Goal: Communication & Community: Answer question/provide support

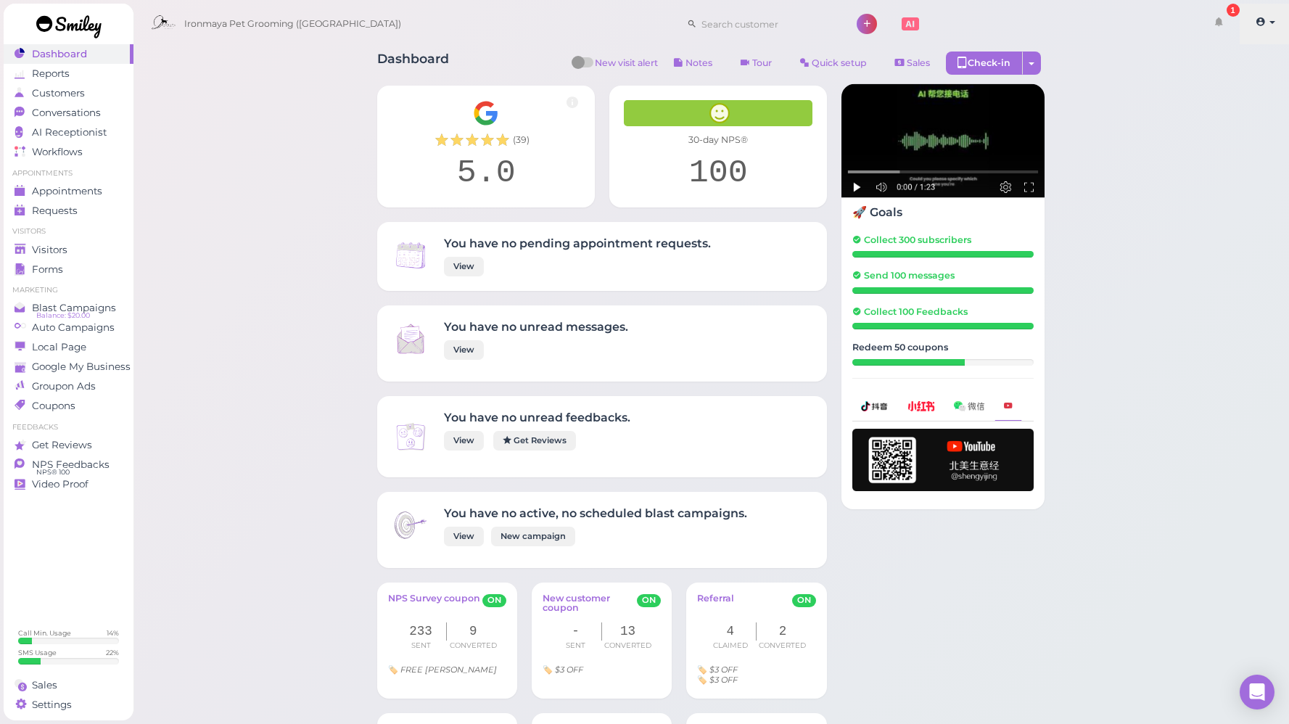
click at [1268, 20] on link at bounding box center [1264, 24] width 51 height 41
click at [83, 471] on link "NPS Feedbacks NPS® 100 0" at bounding box center [69, 465] width 130 height 20
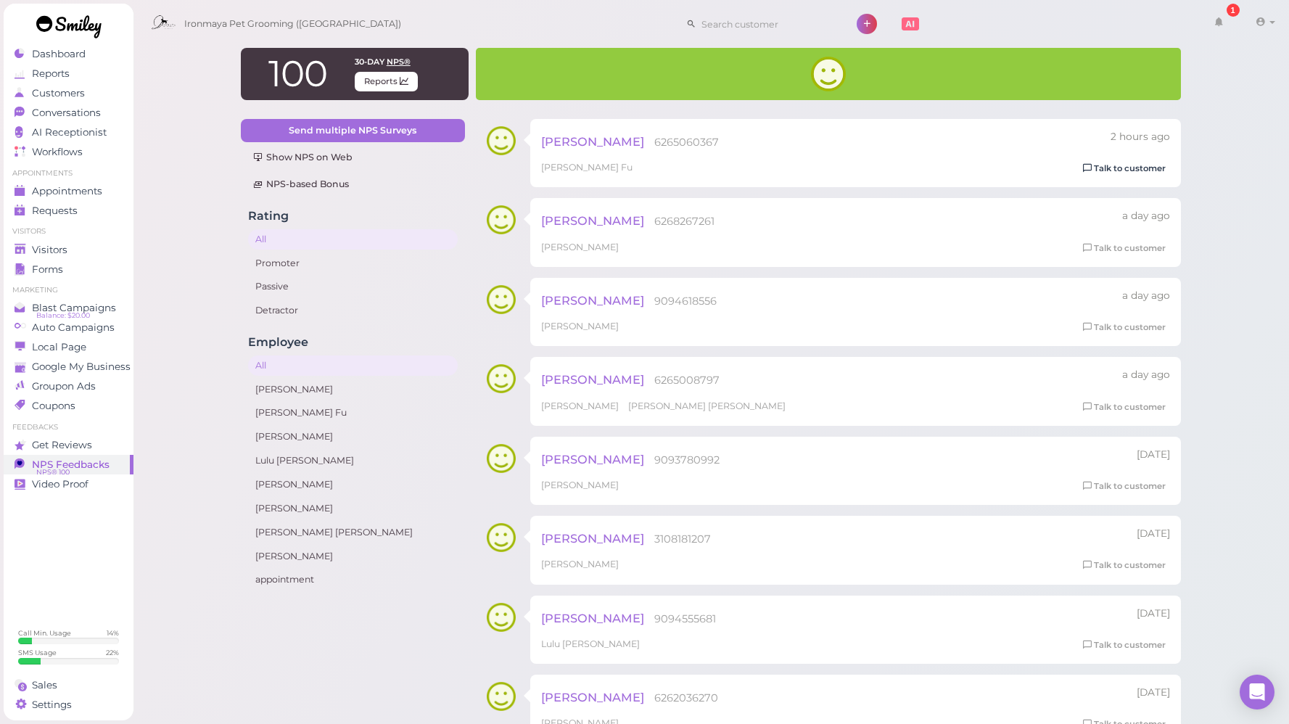
click at [1119, 162] on link "Talk to customer" at bounding box center [1123, 168] width 91 height 15
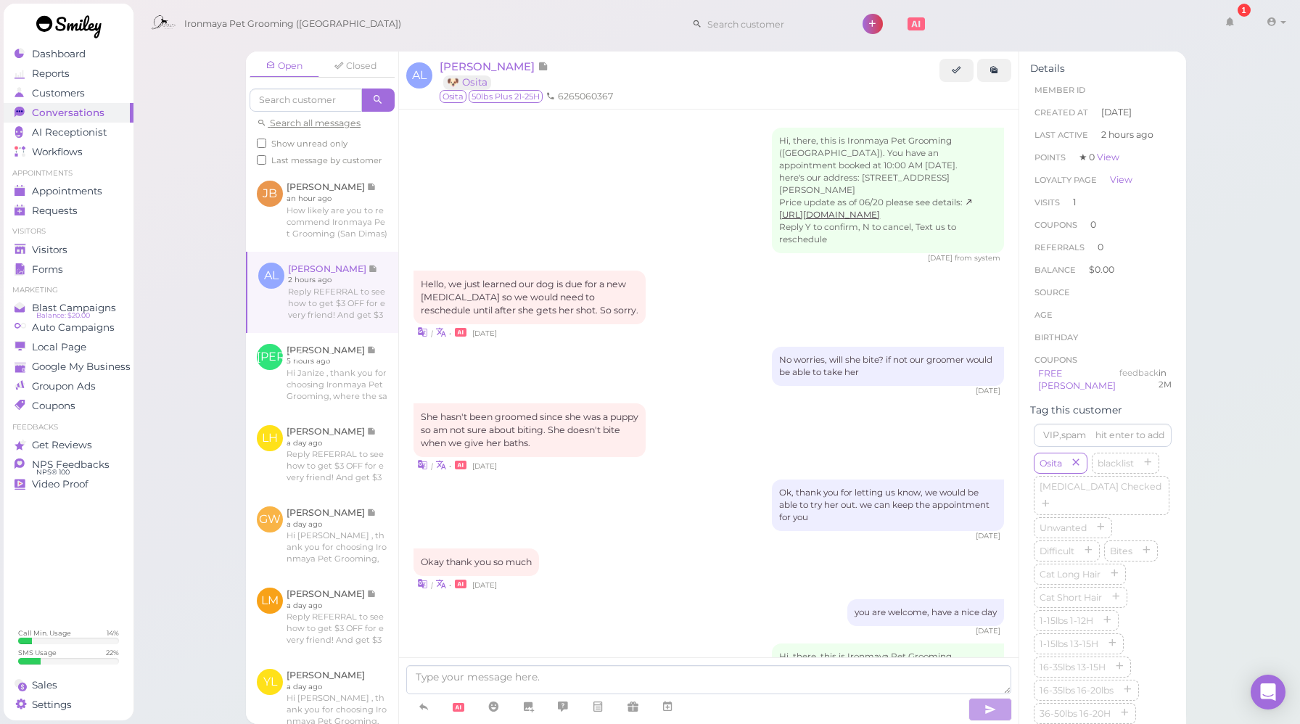
scroll to position [938, 0]
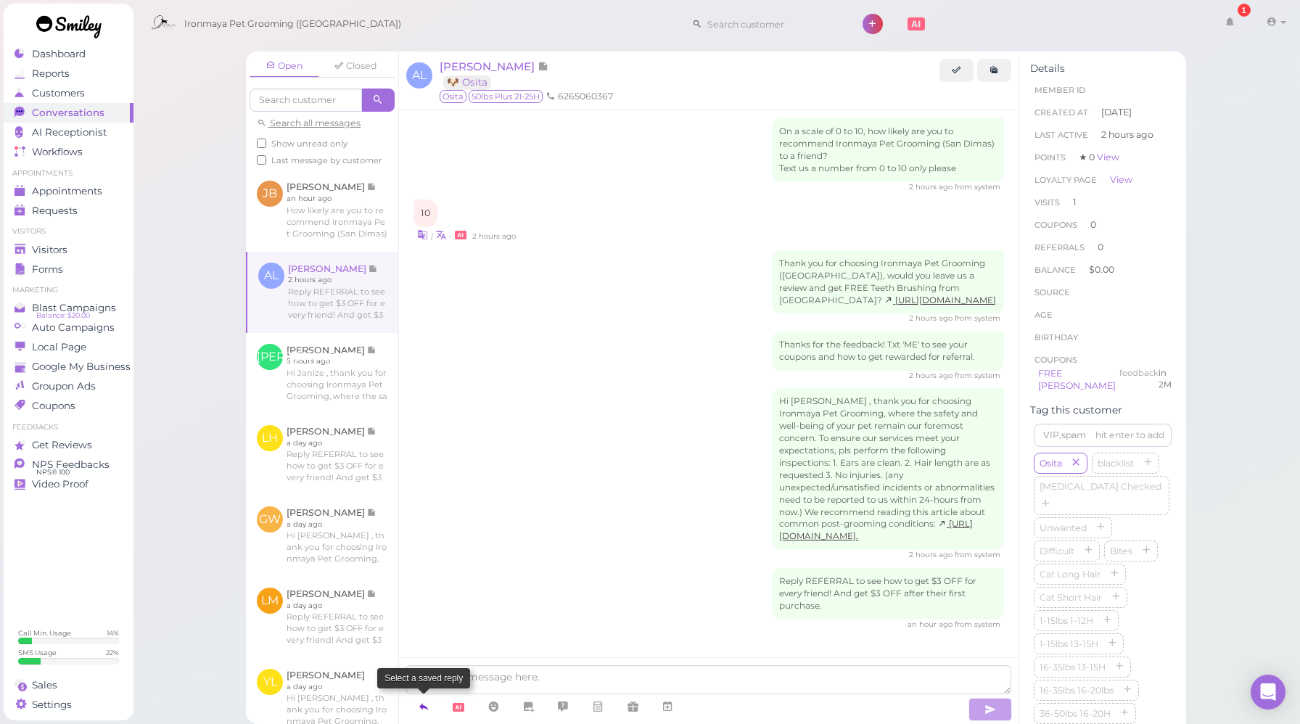
click at [422, 708] on icon at bounding box center [424, 706] width 12 height 15
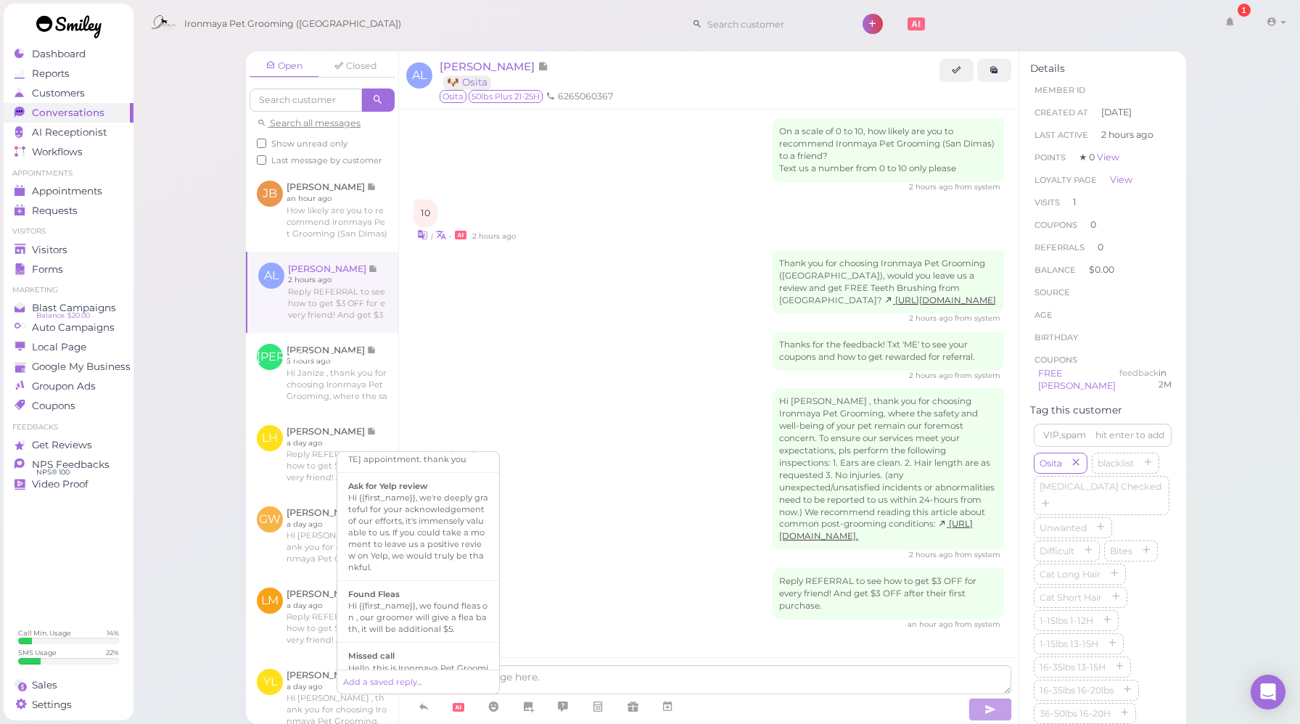
scroll to position [178, 0]
click at [426, 553] on div "Hi {{first_name}}, we're deeply grateful for your acknowledgement of our effort…" at bounding box center [418, 530] width 140 height 81
type textarea "Hi {{first_name}}, we're deeply grateful for your acknowledgement of our effort…"
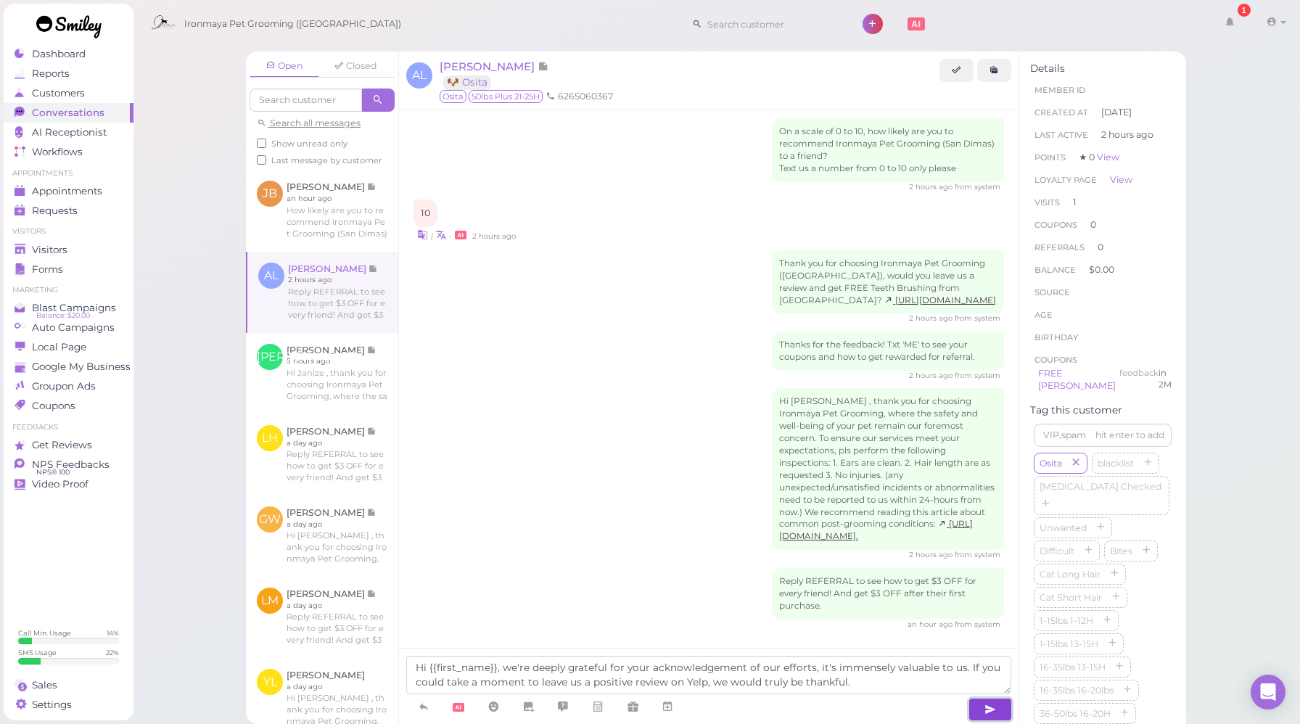
click at [989, 709] on icon "button" at bounding box center [990, 709] width 12 height 15
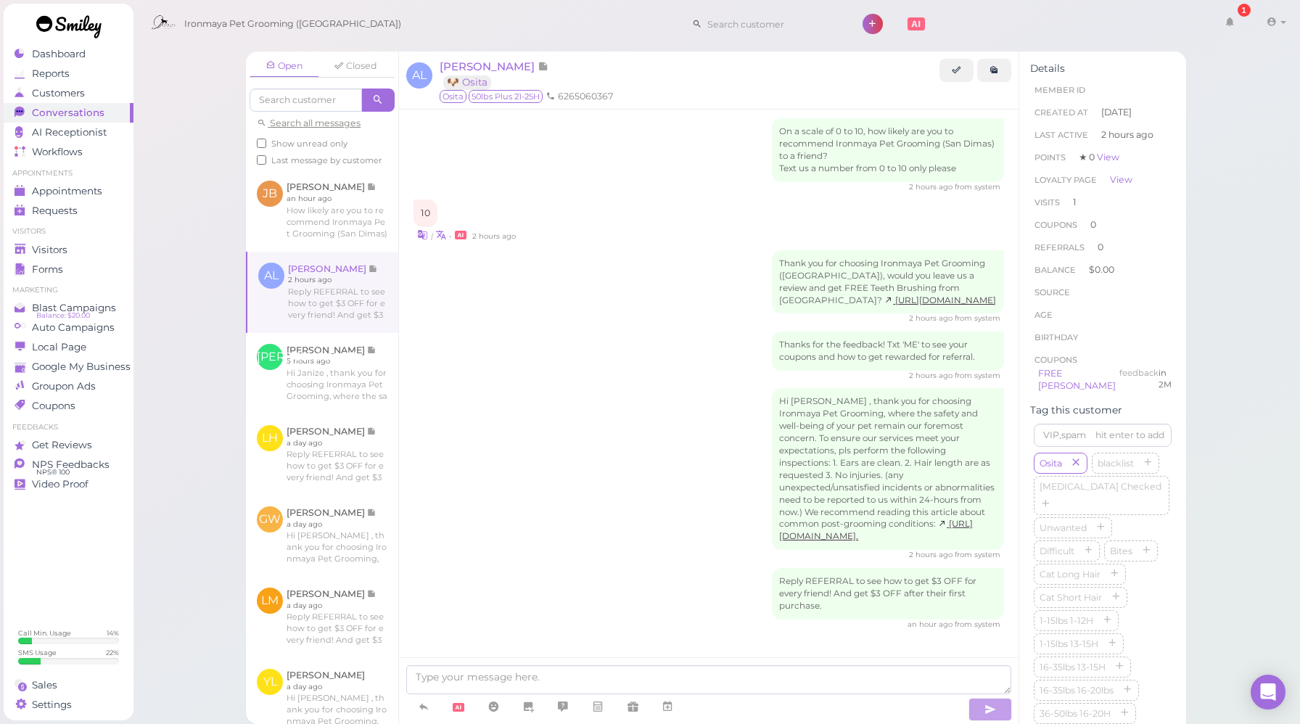
scroll to position [1022, 0]
